Goal: Information Seeking & Learning: Learn about a topic

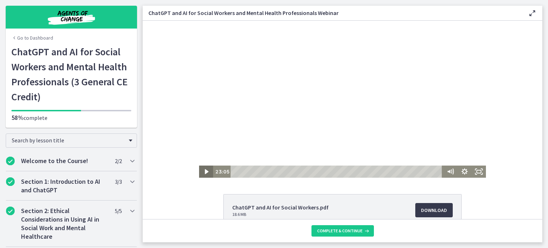
click at [205, 172] on icon "Play Video" at bounding box center [207, 171] width 4 height 5
click at [201, 168] on icon "Pause" at bounding box center [206, 171] width 17 height 15
click at [205, 172] on icon "Play Video" at bounding box center [207, 172] width 4 height 6
click at [200, 173] on icon "Pause" at bounding box center [206, 171] width 14 height 12
click at [186, 91] on div "The video is loading... Click for sound @keyframes VOLUME_SMALL_WAVE_FLASH { 0%…" at bounding box center [342, 99] width 399 height 157
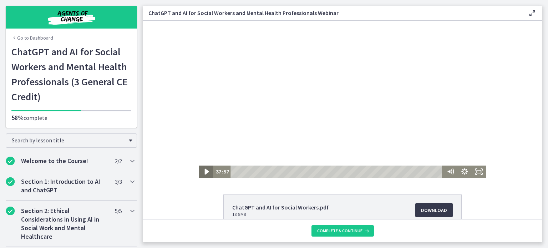
click at [204, 169] on icon "Play Video" at bounding box center [206, 171] width 17 height 15
click at [533, 90] on div "The video is loading... Click for sound @keyframes VOLUME_SMALL_WAVE_FLASH { 0%…" at bounding box center [342, 99] width 399 height 157
click at [476, 172] on icon "Fullscreen" at bounding box center [478, 171] width 17 height 15
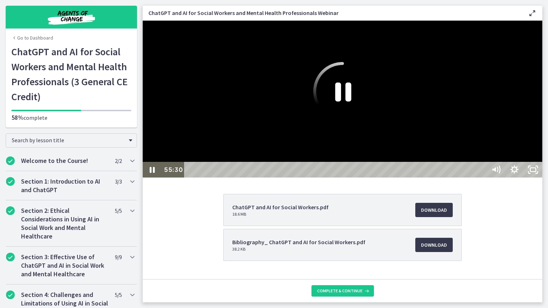
click at [372, 121] on icon "Pause" at bounding box center [342, 91] width 58 height 58
click at [416, 165] on div at bounding box center [342, 99] width 399 height 157
click at [536, 172] on rect "Unfullscreen" at bounding box center [533, 170] width 7 height 4
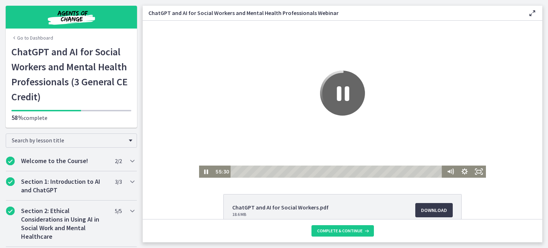
click at [337, 98] on icon "Pause" at bounding box center [342, 93] width 45 height 45
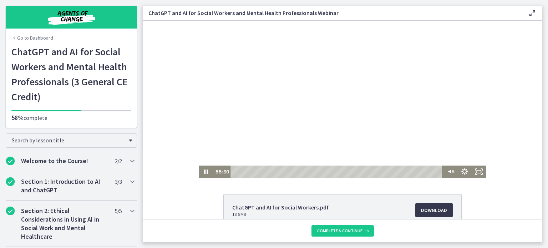
click at [337, 98] on div at bounding box center [342, 99] width 287 height 157
click at [205, 170] on icon "Play Video" at bounding box center [207, 172] width 4 height 6
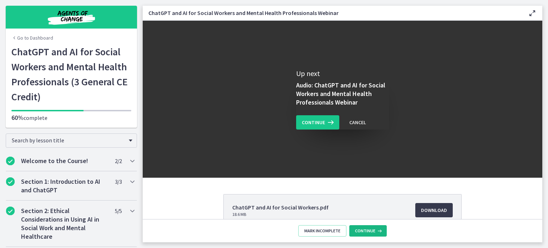
click at [366, 229] on span "Continue" at bounding box center [365, 231] width 20 height 6
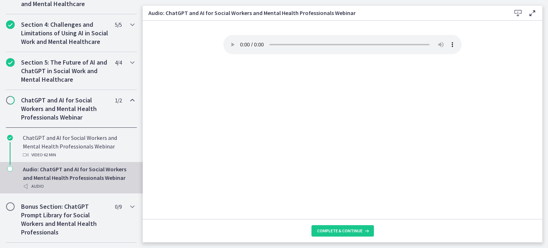
scroll to position [270, 0]
click at [354, 230] on span "Complete & continue" at bounding box center [339, 231] width 45 height 6
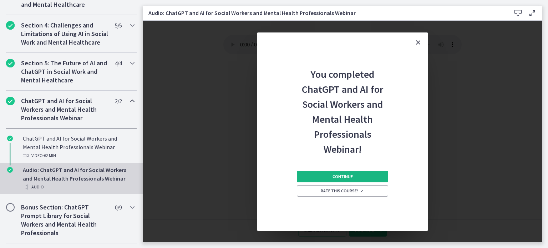
click at [338, 173] on button "Continue" at bounding box center [342, 176] width 91 height 11
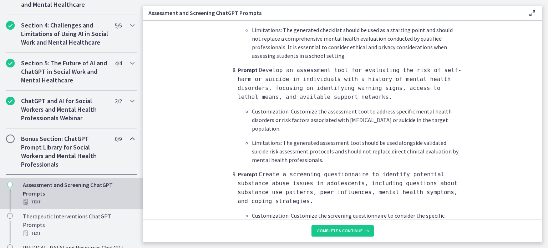
scroll to position [1090, 0]
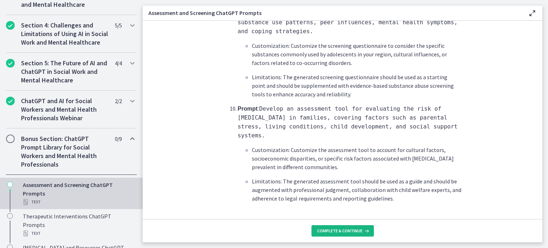
click at [343, 230] on span "Complete & continue" at bounding box center [339, 231] width 45 height 6
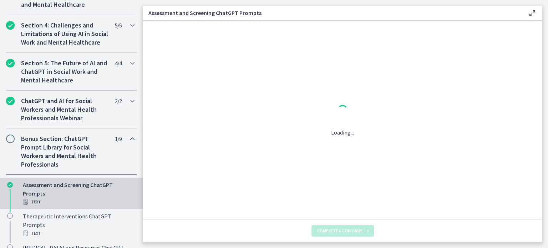
scroll to position [0, 0]
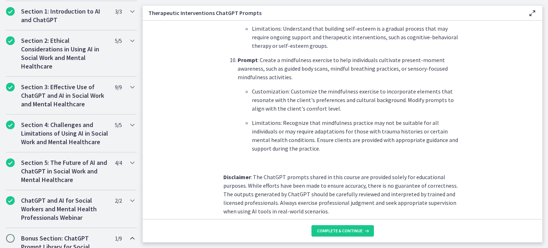
scroll to position [1028, 0]
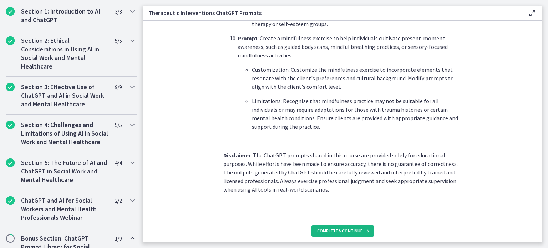
click at [347, 231] on span "Complete & continue" at bounding box center [339, 231] width 45 height 6
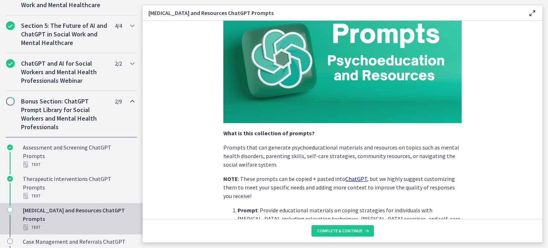
scroll to position [305, 0]
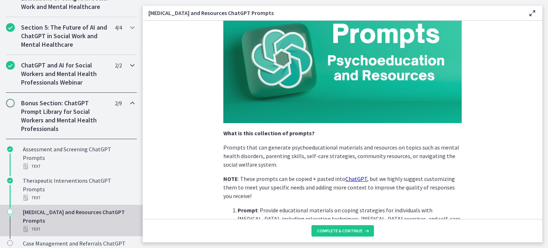
click at [55, 75] on h2 "ChatGPT and AI for Social Workers and Mental Health Professionals Webinar" at bounding box center [64, 74] width 87 height 26
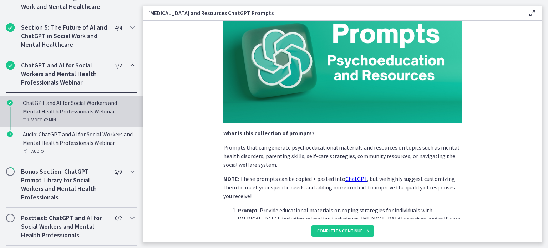
click at [51, 117] on div "ChatGPT and AI for Social Workers and Mental Health Professionals Webinar Video…" at bounding box center [78, 111] width 111 height 26
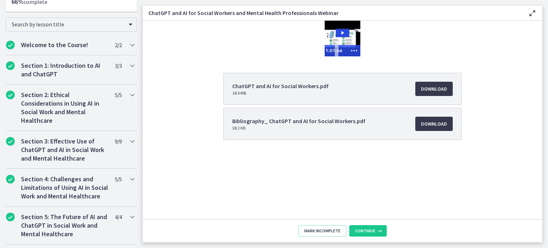
scroll to position [114, 0]
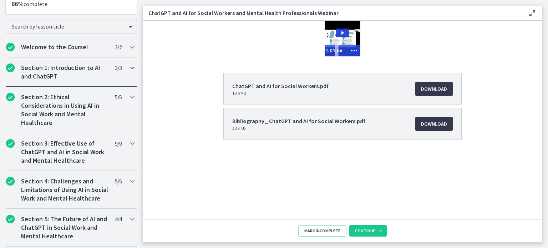
click at [44, 71] on h2 "Section 1: Introduction to AI and ChatGPT" at bounding box center [64, 71] width 87 height 17
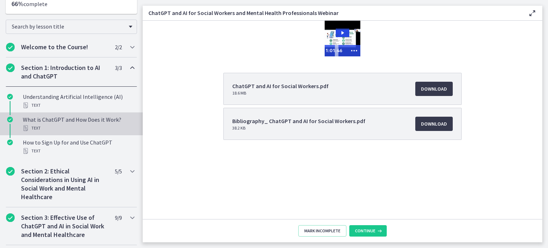
click at [70, 118] on div "What is ChatGPT and How Does it Work? Text" at bounding box center [78, 123] width 111 height 17
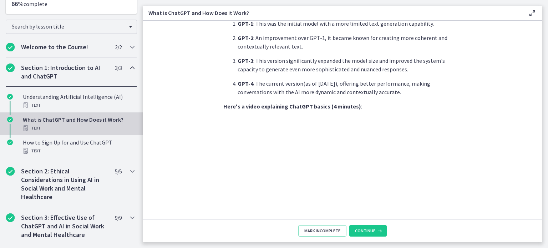
scroll to position [297, 0]
